Goal: Navigation & Orientation: Find specific page/section

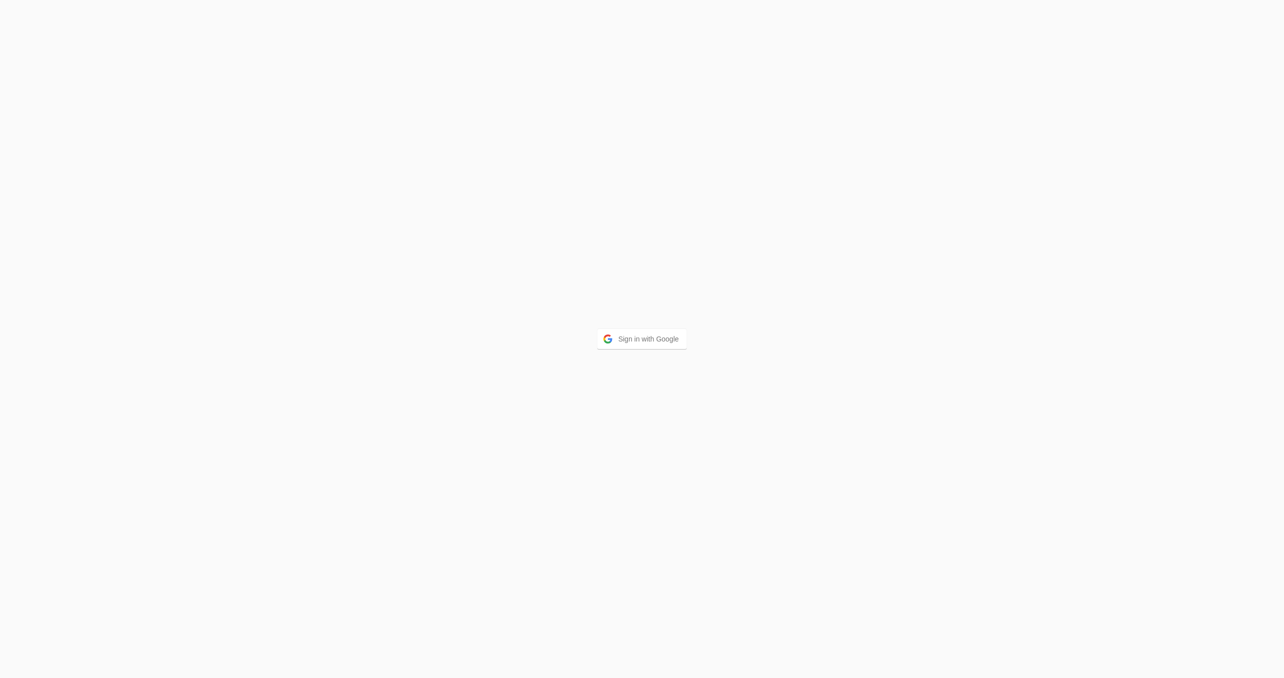
click at [654, 330] on button "Sign in with Google" at bounding box center [642, 339] width 90 height 20
